Goal: Navigation & Orientation: Find specific page/section

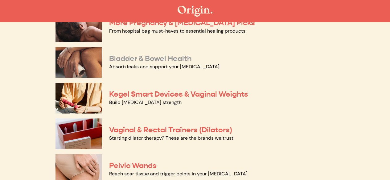
scroll to position [185, 0]
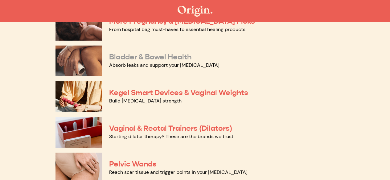
click at [164, 58] on link "Bladder & Bowel Health" at bounding box center [150, 56] width 82 height 9
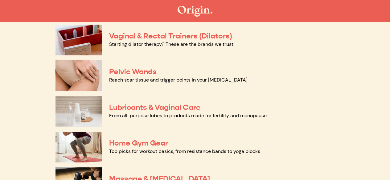
scroll to position [308, 0]
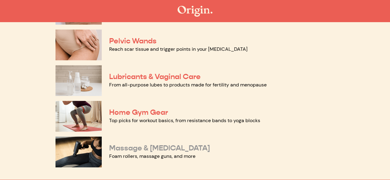
click at [142, 149] on link "Massage & Myofascial Release" at bounding box center [159, 148] width 101 height 9
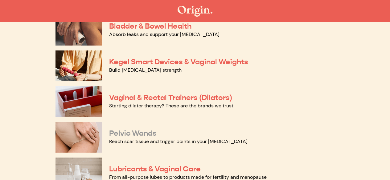
click at [149, 132] on link "Pelvic Wands" at bounding box center [132, 133] width 47 height 9
